Goal: Task Accomplishment & Management: Manage account settings

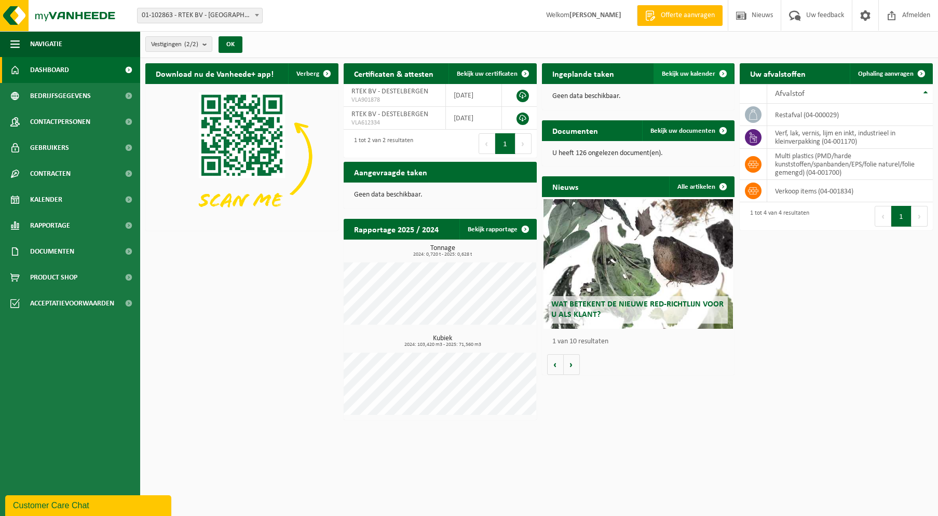
click at [684, 75] on span "Bekijk uw kalender" at bounding box center [688, 74] width 53 height 7
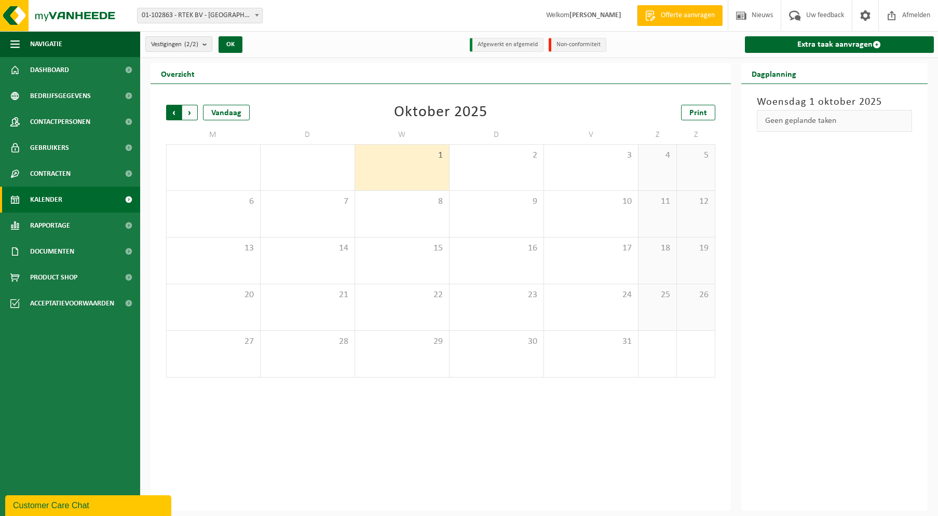
click at [187, 113] on span "Volgende" at bounding box center [190, 113] width 16 height 16
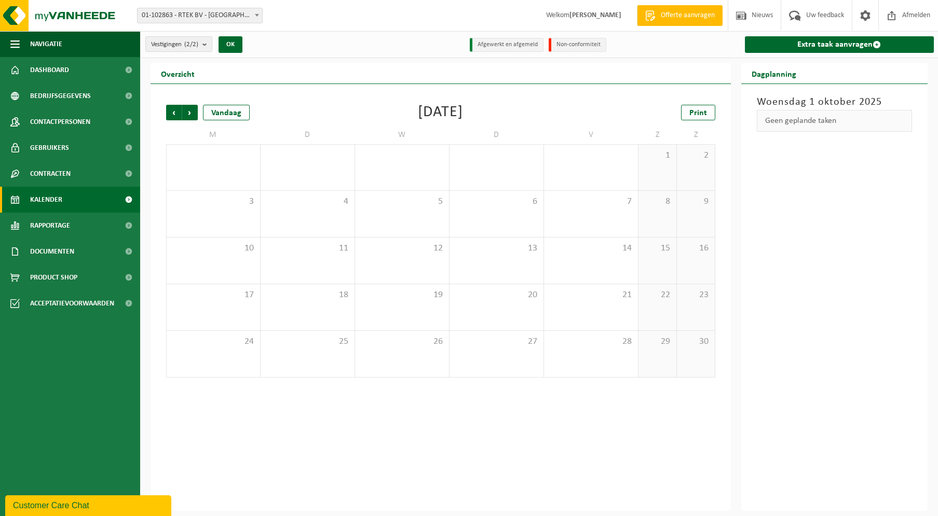
click at [187, 113] on span "Volgende" at bounding box center [190, 113] width 16 height 16
click at [176, 113] on span "Vorige" at bounding box center [174, 113] width 16 height 16
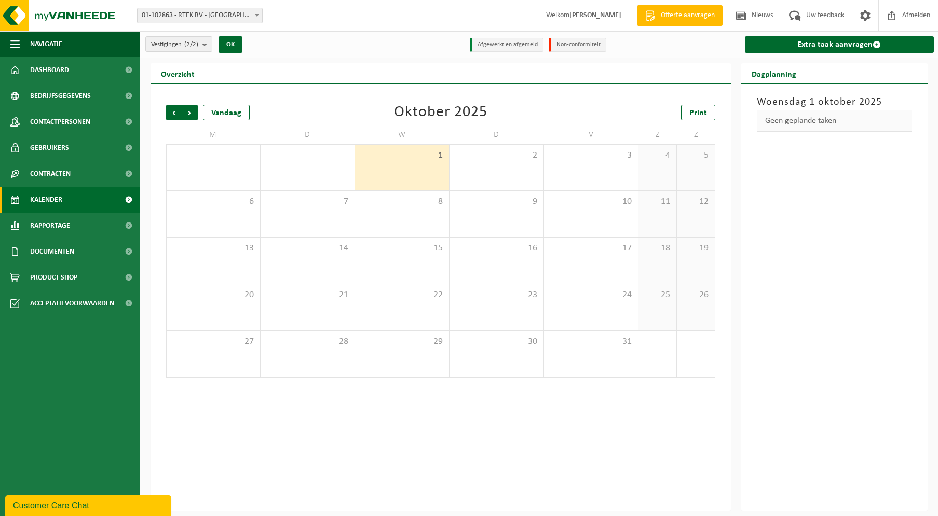
click at [176, 113] on span "Vorige" at bounding box center [174, 113] width 16 height 16
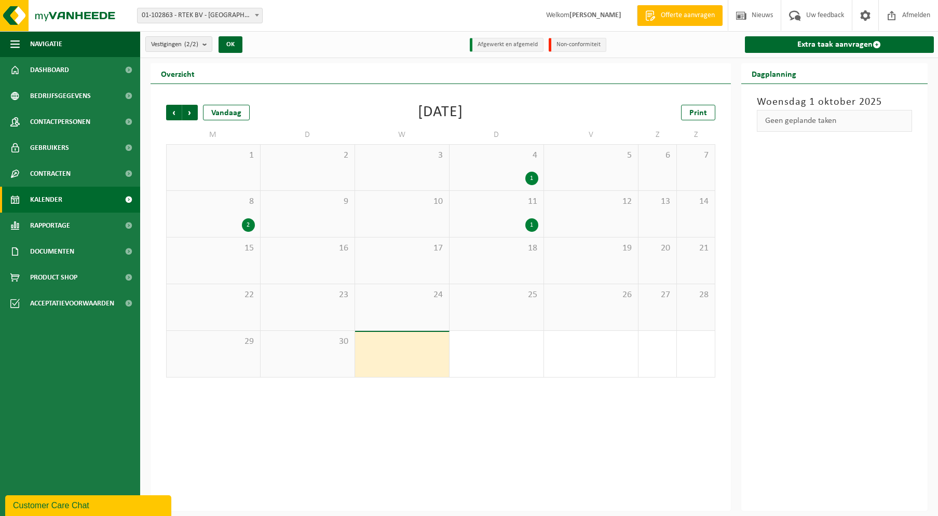
click at [227, 214] on div "8 2" at bounding box center [213, 214] width 93 height 46
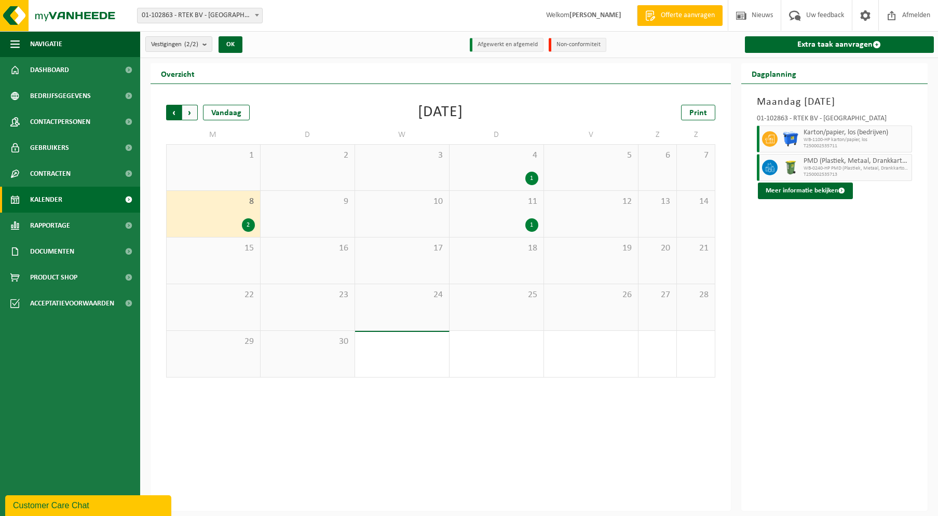
click at [188, 110] on span "Volgende" at bounding box center [190, 113] width 16 height 16
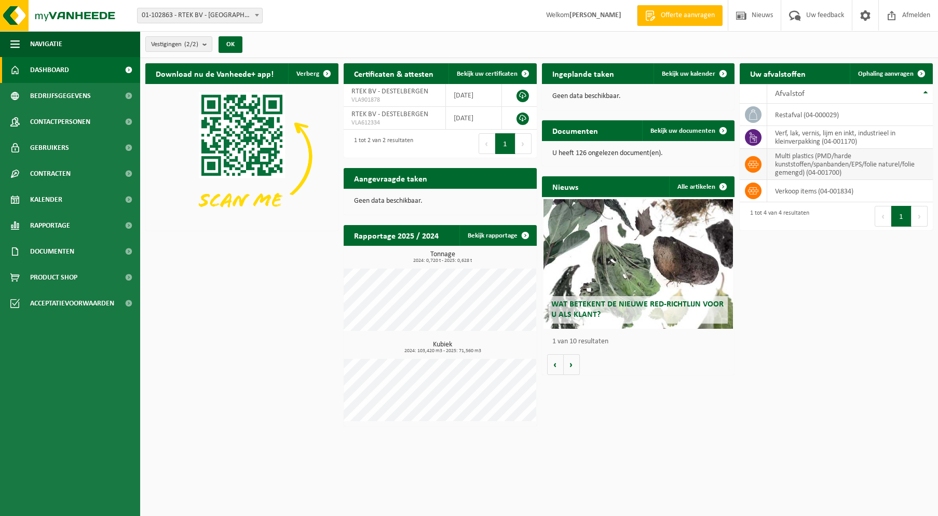
click at [756, 166] on icon at bounding box center [753, 164] width 10 height 10
click at [793, 163] on td "multi plastics (PMD/harde kunststoffen/spanbanden/EPS/folie naturel/folie gemen…" at bounding box center [850, 164] width 166 height 31
click at [826, 165] on td "multi plastics (PMD/harde kunststoffen/spanbanden/EPS/folie naturel/folie gemen…" at bounding box center [850, 164] width 166 height 31
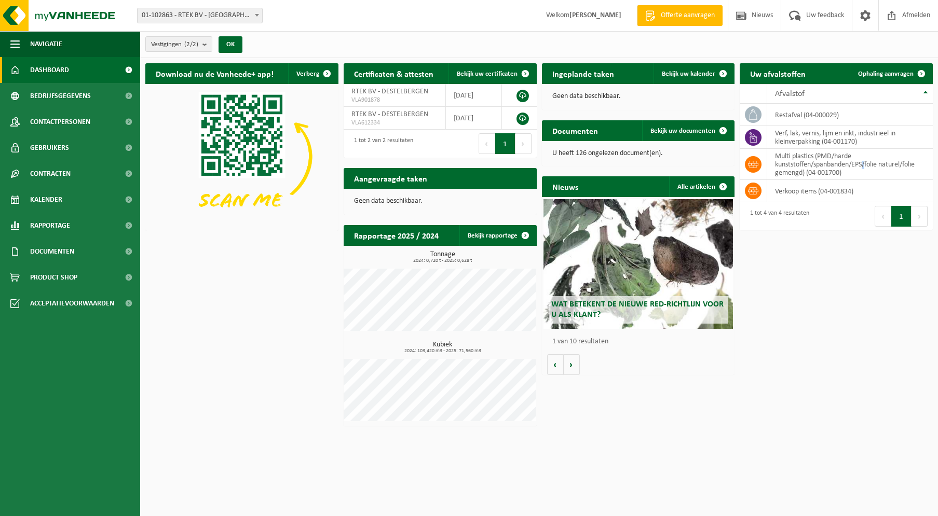
click at [827, 297] on div "Download nu de Vanheede+ app! Verberg Certificaten & attesten Bekijk uw certifi…" at bounding box center [539, 245] width 792 height 374
click at [680, 130] on span "Bekijk uw documenten" at bounding box center [682, 131] width 65 height 7
click at [46, 71] on span "Dashboard" at bounding box center [49, 70] width 39 height 26
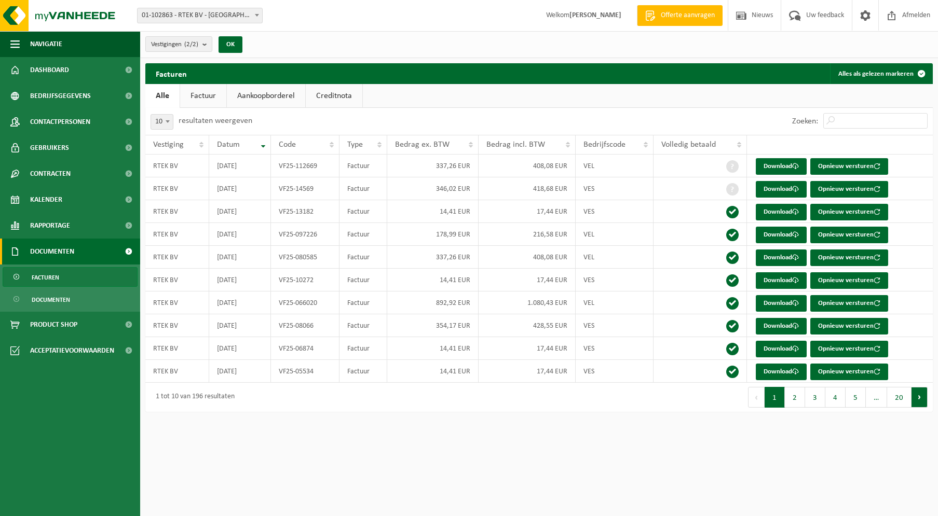
click at [918, 400] on button "Volgende" at bounding box center [919, 397] width 16 height 21
click at [919, 400] on button "Volgende" at bounding box center [919, 397] width 16 height 21
click at [920, 400] on button "Volgende" at bounding box center [919, 397] width 16 height 21
click at [757, 399] on button "Vorige" at bounding box center [755, 397] width 17 height 21
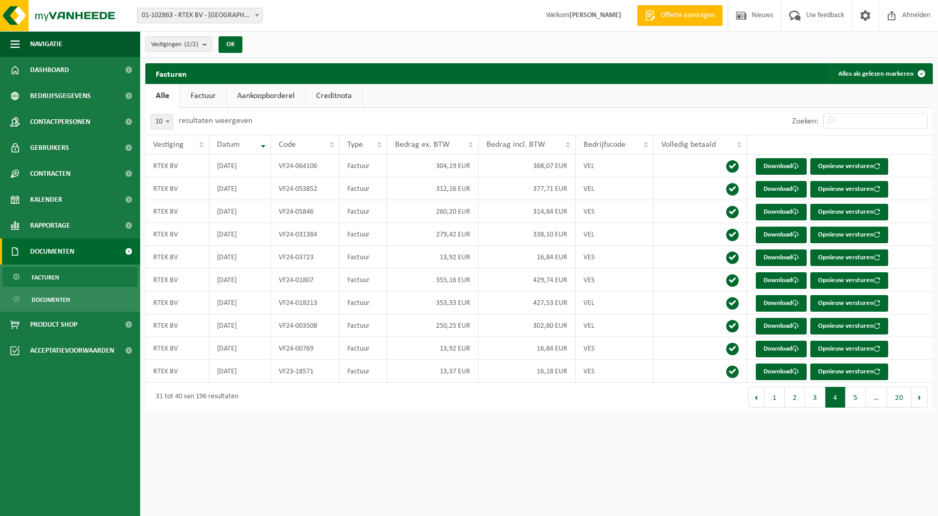
click at [757, 399] on button "Vorige" at bounding box center [756, 397] width 17 height 21
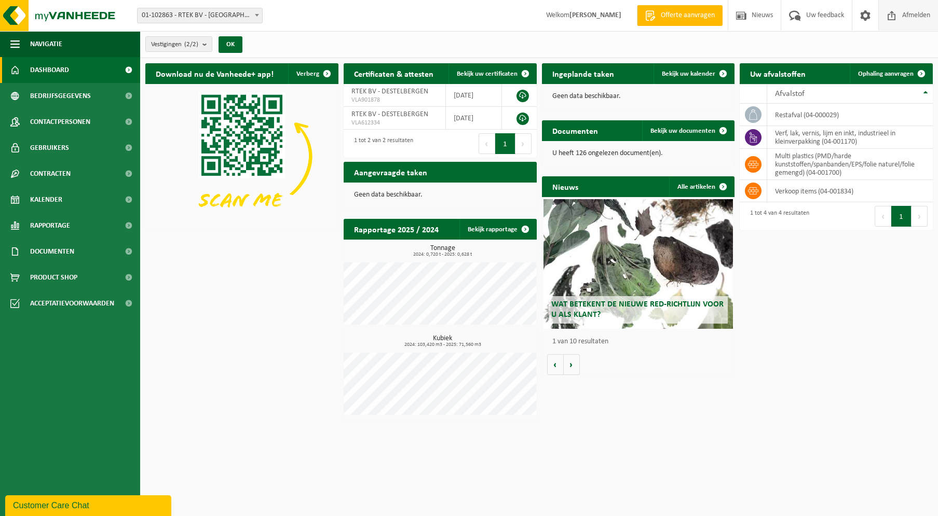
click at [913, 18] on span "Afmelden" at bounding box center [915, 15] width 33 height 31
